Goal: Download file/media

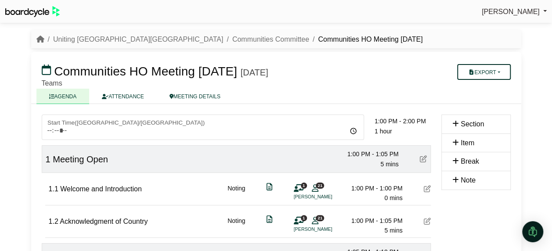
click at [485, 75] on button "Export" at bounding box center [483, 72] width 53 height 16
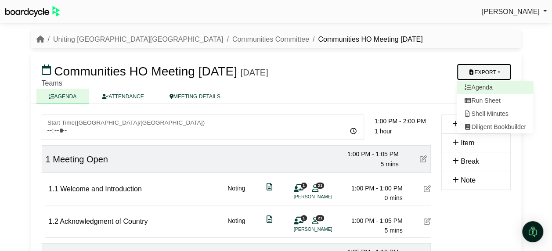
click at [487, 87] on link "Agenda" at bounding box center [494, 87] width 76 height 13
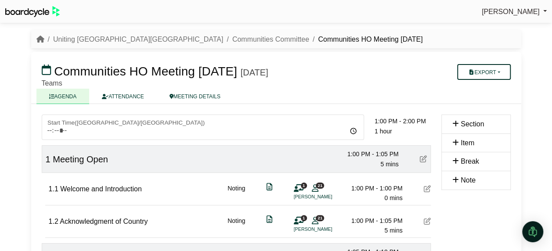
click at [498, 71] on button "Export" at bounding box center [483, 72] width 53 height 16
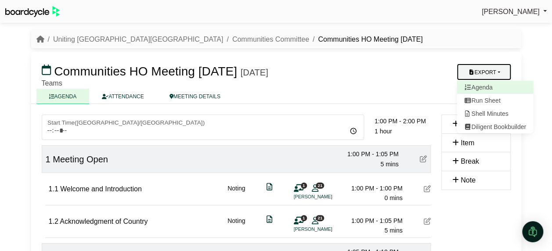
click at [491, 88] on link "Agenda" at bounding box center [494, 87] width 76 height 13
